Goal: Task Accomplishment & Management: Manage account settings

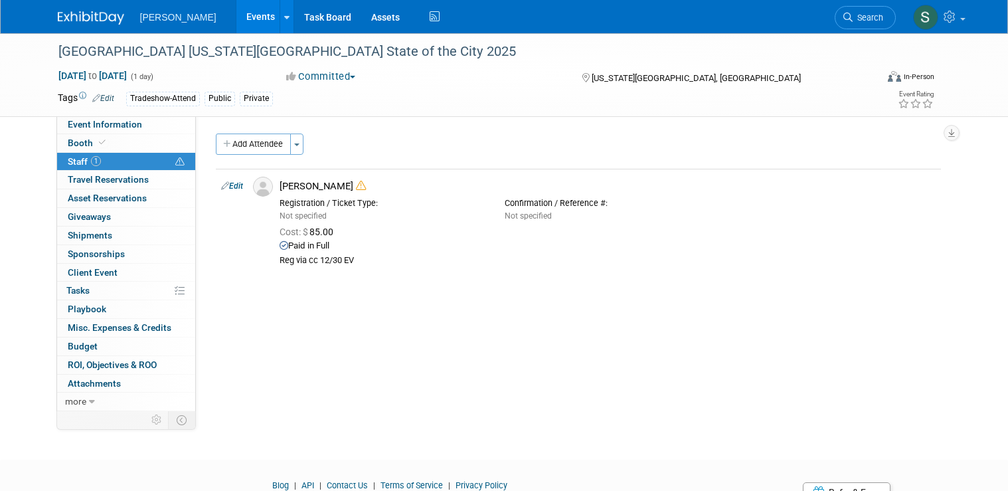
click at [870, 17] on span "Search" at bounding box center [868, 18] width 31 height 10
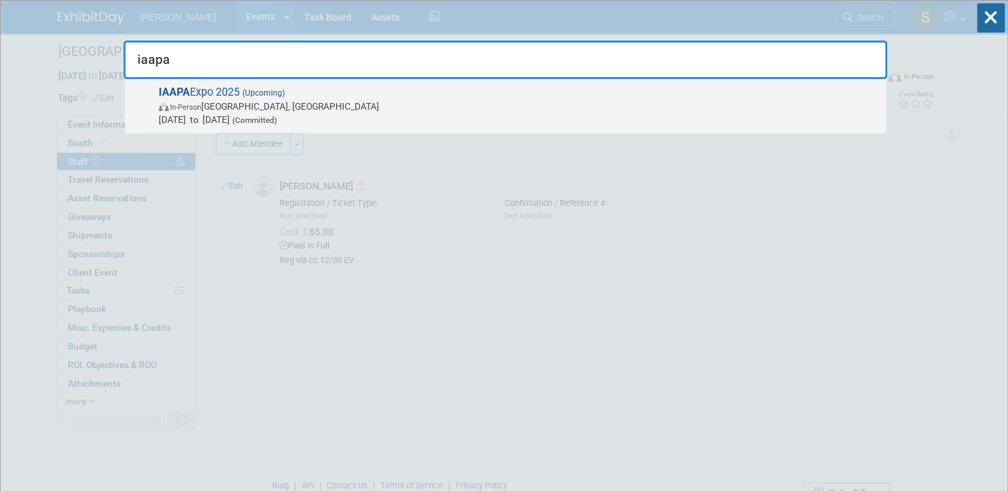
type input "iaapa"
click at [436, 111] on span "In-Person [GEOGRAPHIC_DATA], [GEOGRAPHIC_DATA]" at bounding box center [519, 106] width 721 height 13
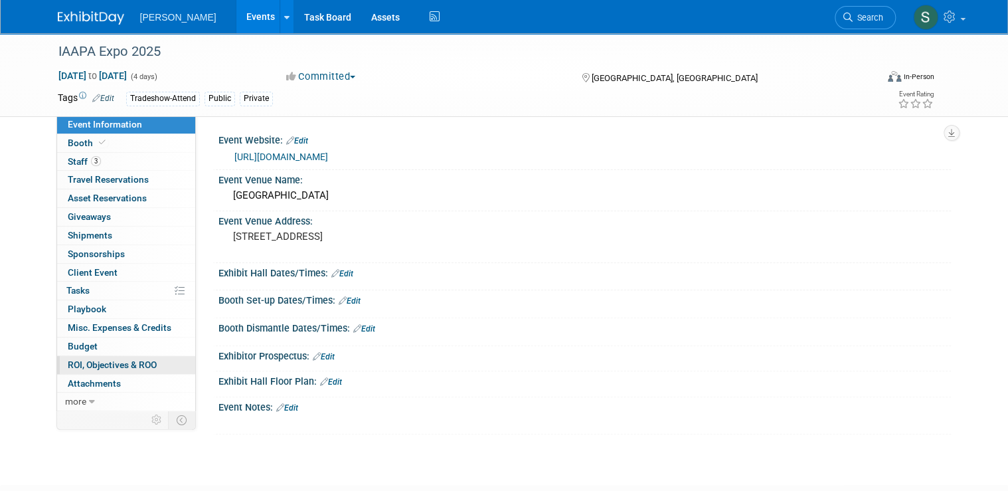
click at [119, 357] on link "0 ROI, Objectives & ROO 0" at bounding box center [126, 365] width 138 height 18
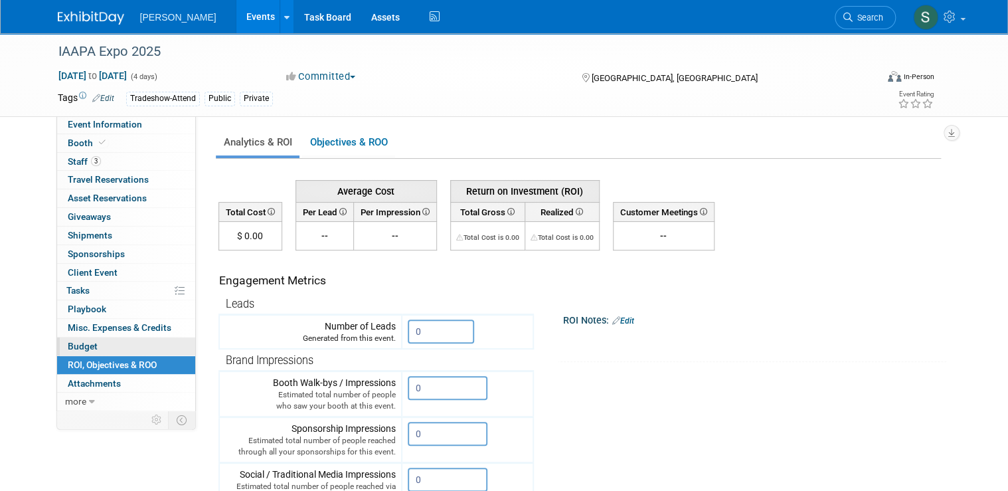
click at [116, 342] on link "Budget" at bounding box center [126, 346] width 138 height 18
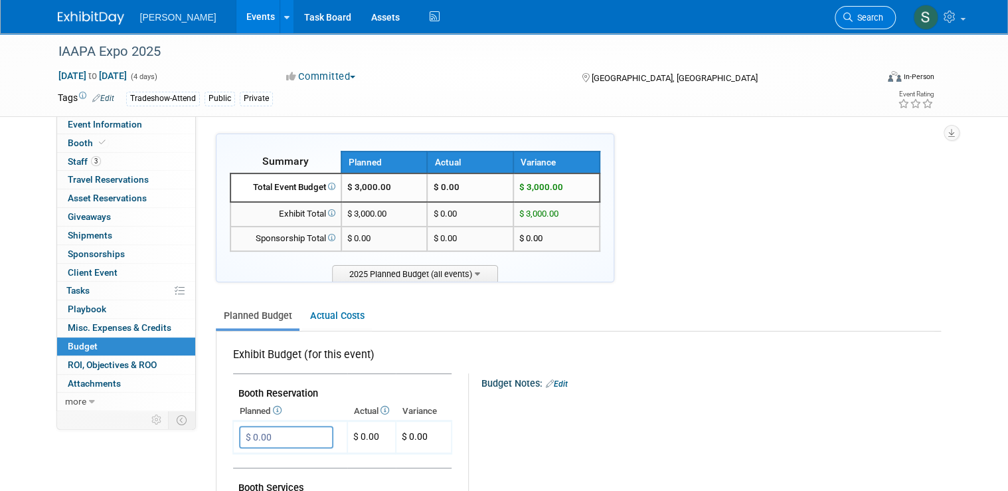
click at [884, 20] on span "Search" at bounding box center [868, 18] width 31 height 10
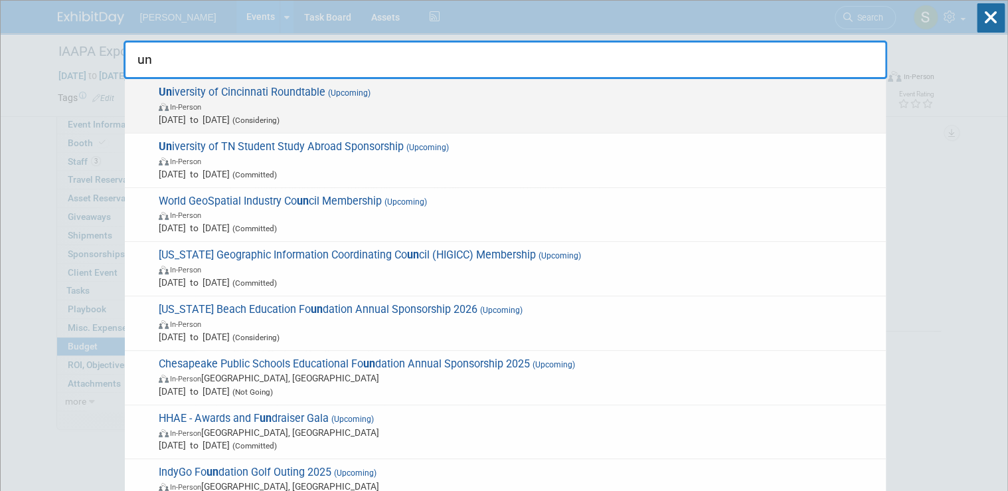
type input "un"
click at [595, 106] on span "In-Person" at bounding box center [519, 106] width 721 height 13
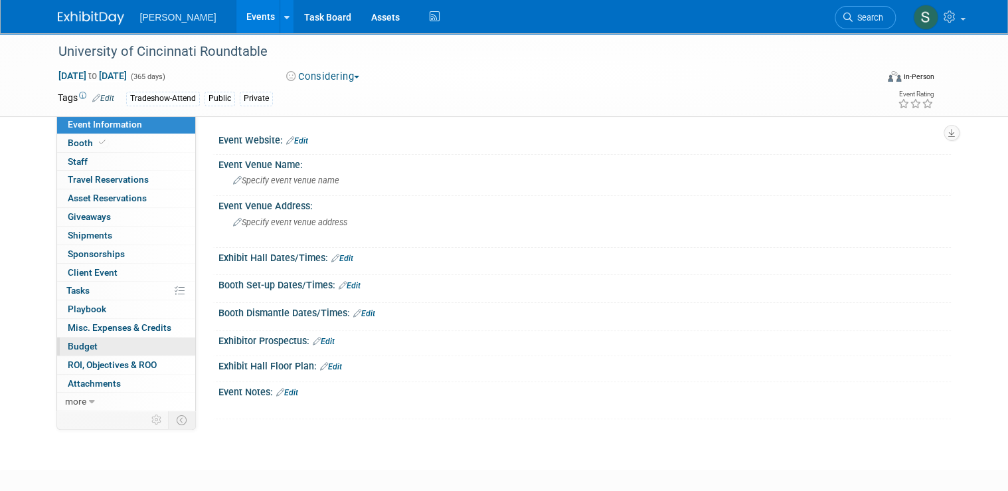
click at [96, 345] on link "Budget" at bounding box center [126, 346] width 138 height 18
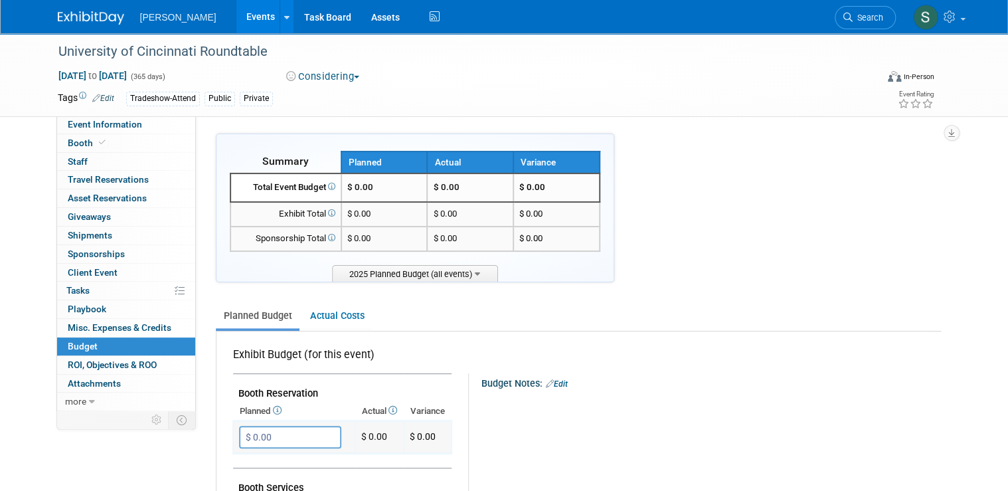
click at [292, 428] on input "$ 0.00" at bounding box center [290, 437] width 102 height 23
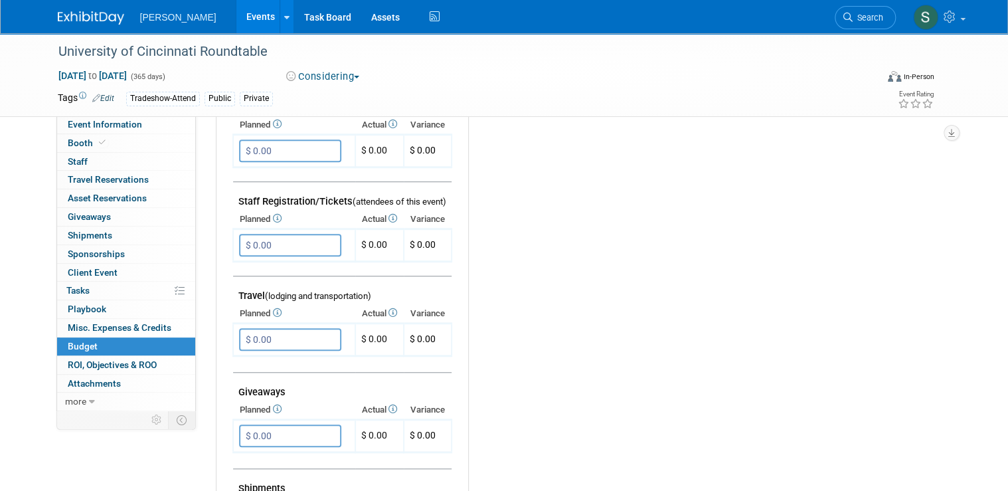
scroll to position [425, 0]
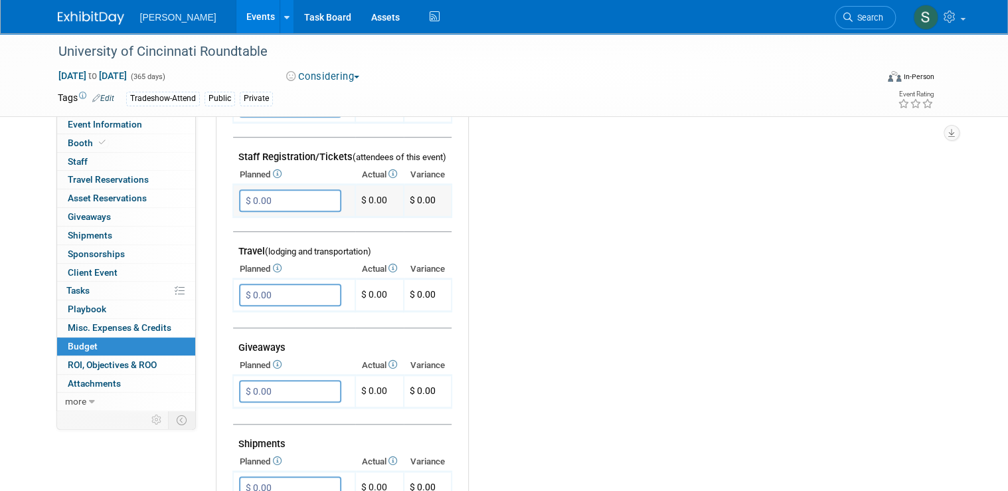
click at [295, 193] on input "$ 0.00" at bounding box center [290, 200] width 102 height 23
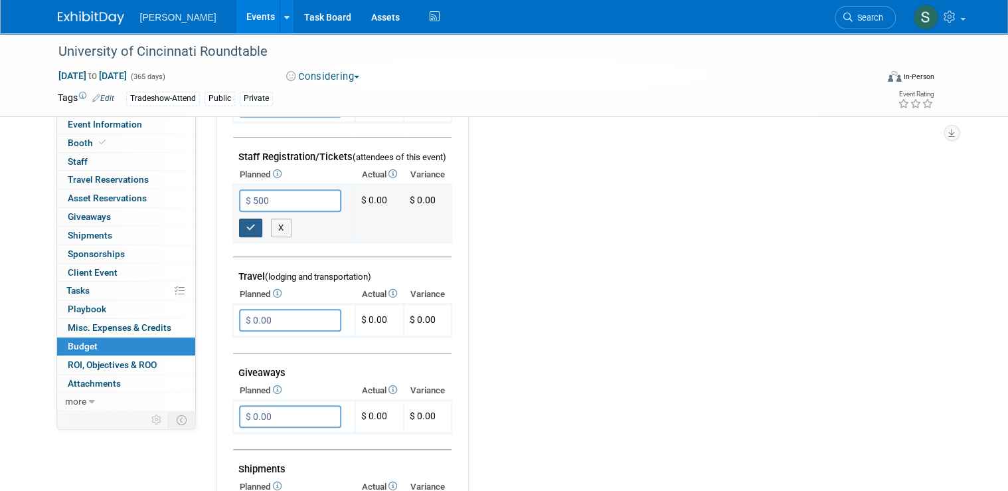
type input "$ 500.00"
click at [246, 223] on icon "button" at bounding box center [250, 227] width 9 height 9
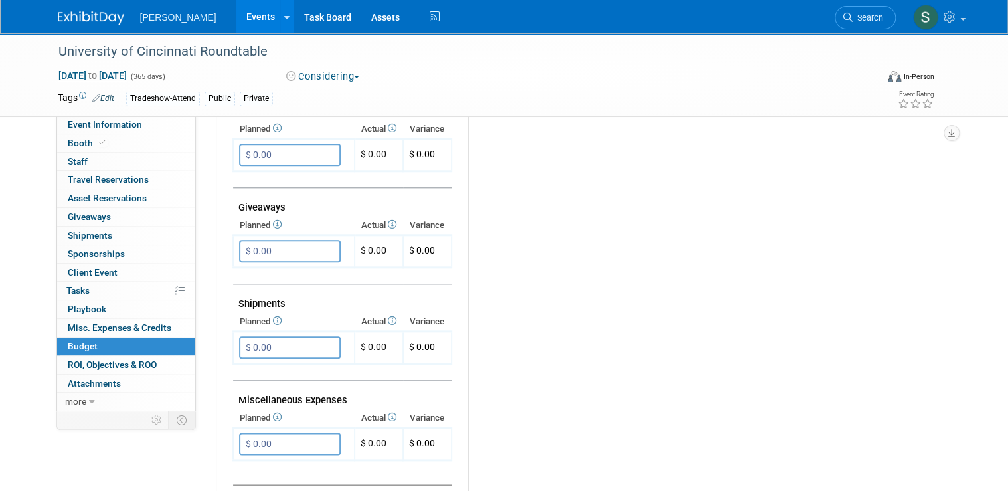
scroll to position [478, 0]
